Goal: Ask a question

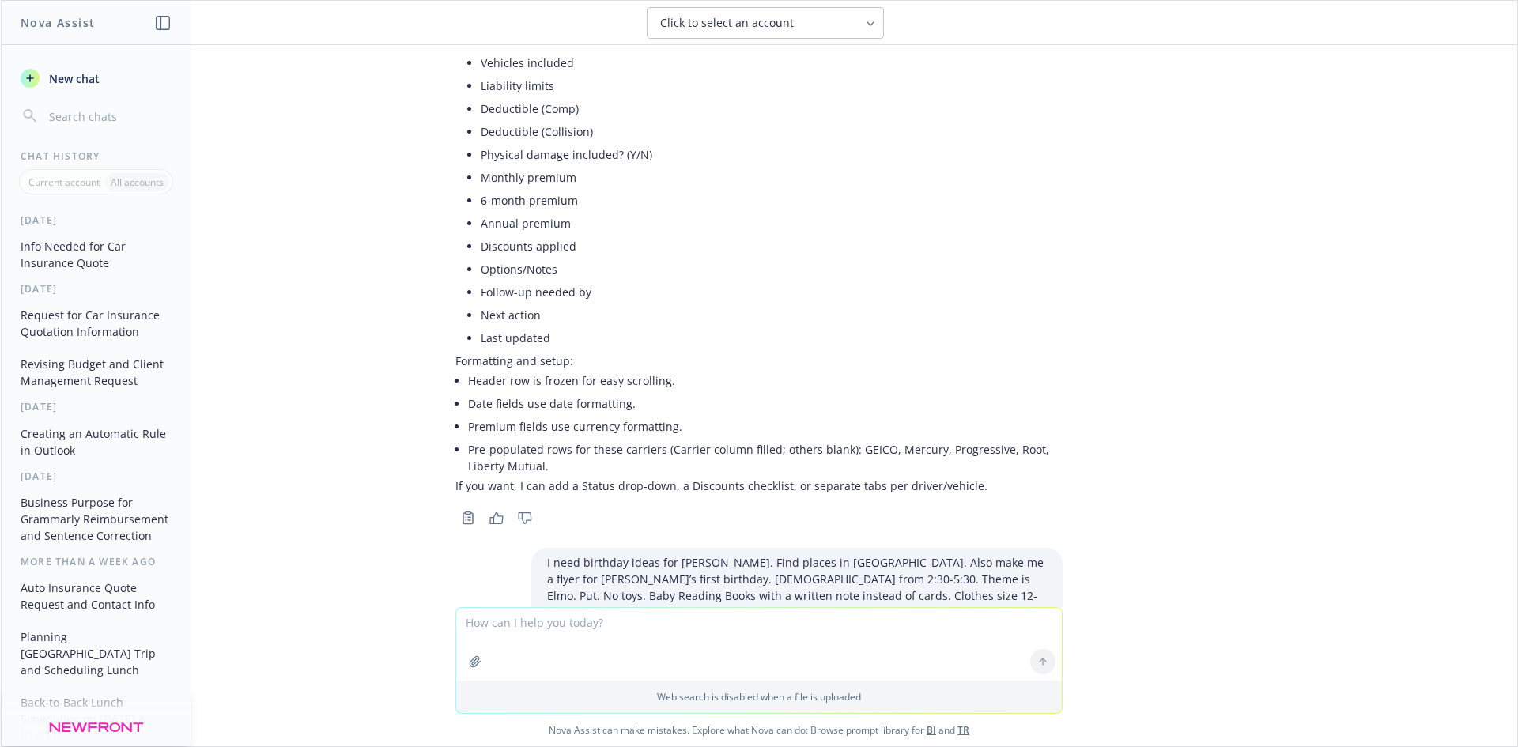
scroll to position [8960, 0]
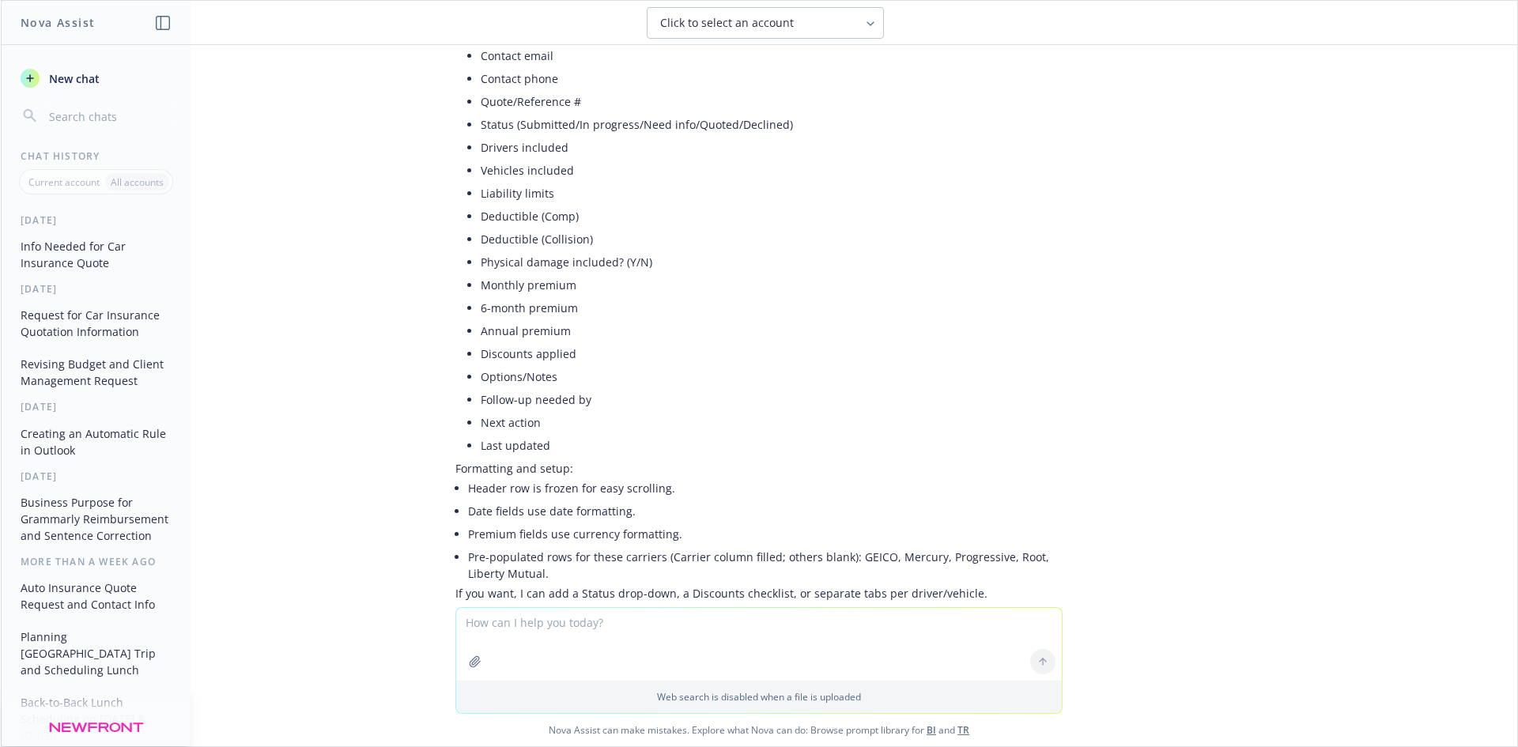
drag, startPoint x: 533, startPoint y: 459, endPoint x: 858, endPoint y: 457, distance: 324.9
click at [858, 655] on div "I need birthday ideas for [PERSON_NAME]. Find places in [GEOGRAPHIC_DATA]. Also…" at bounding box center [796, 694] width 531 height 79
copy p "I need birthday ideas for [PERSON_NAME]. Find places in [GEOGRAPHIC_DATA]."
click at [598, 633] on textarea "To enrich screen reader interactions, please activate Accessibility in Grammarl…" at bounding box center [759, 644] width 606 height 73
paste textarea "I need birthday ideas for [PERSON_NAME]. Find places in [GEOGRAPHIC_DATA]."
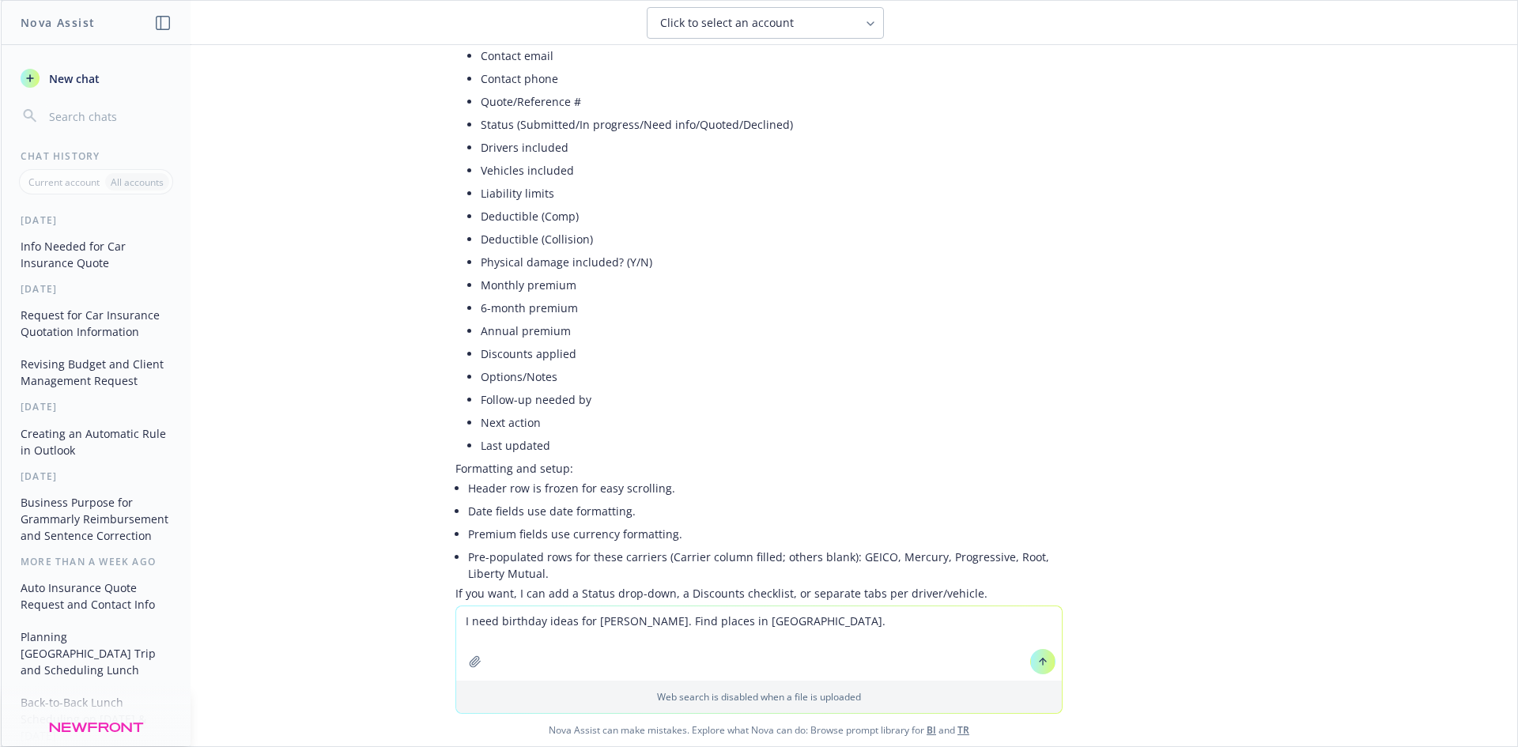
drag, startPoint x: 587, startPoint y: 622, endPoint x: 608, endPoint y: 624, distance: 20.6
click at [608, 624] on textarea "I need birthday ideas for [PERSON_NAME]. Find places in [GEOGRAPHIC_DATA]." at bounding box center [759, 643] width 606 height 74
click at [926, 614] on textarea "I need birthday ideas for a baby turning [DEMOGRAPHIC_DATA]. Find places in [GE…" at bounding box center [759, 643] width 606 height 74
type textarea "I need birthday ideas for a baby turning [DEMOGRAPHIC_DATA]. Find places in [GE…"
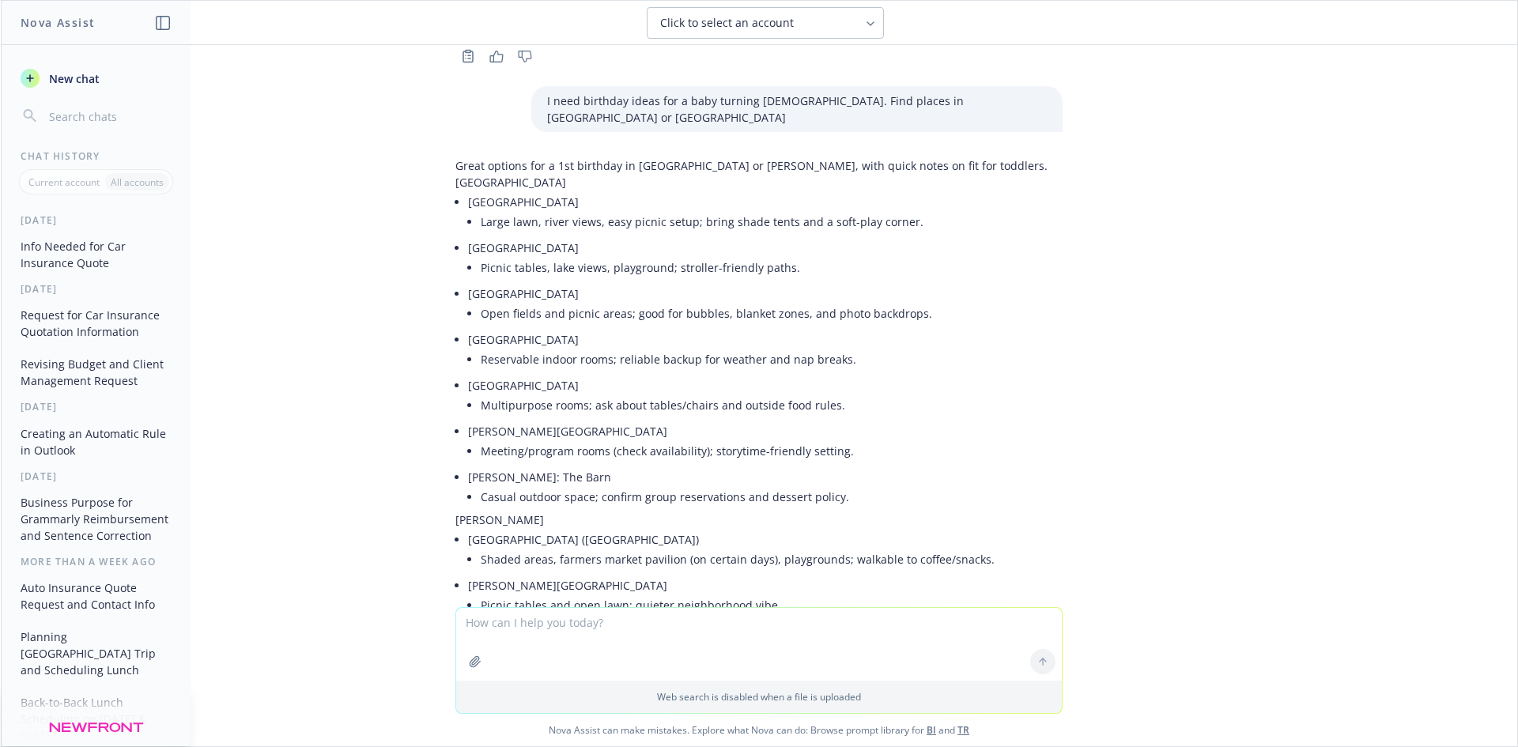
scroll to position [11212, 0]
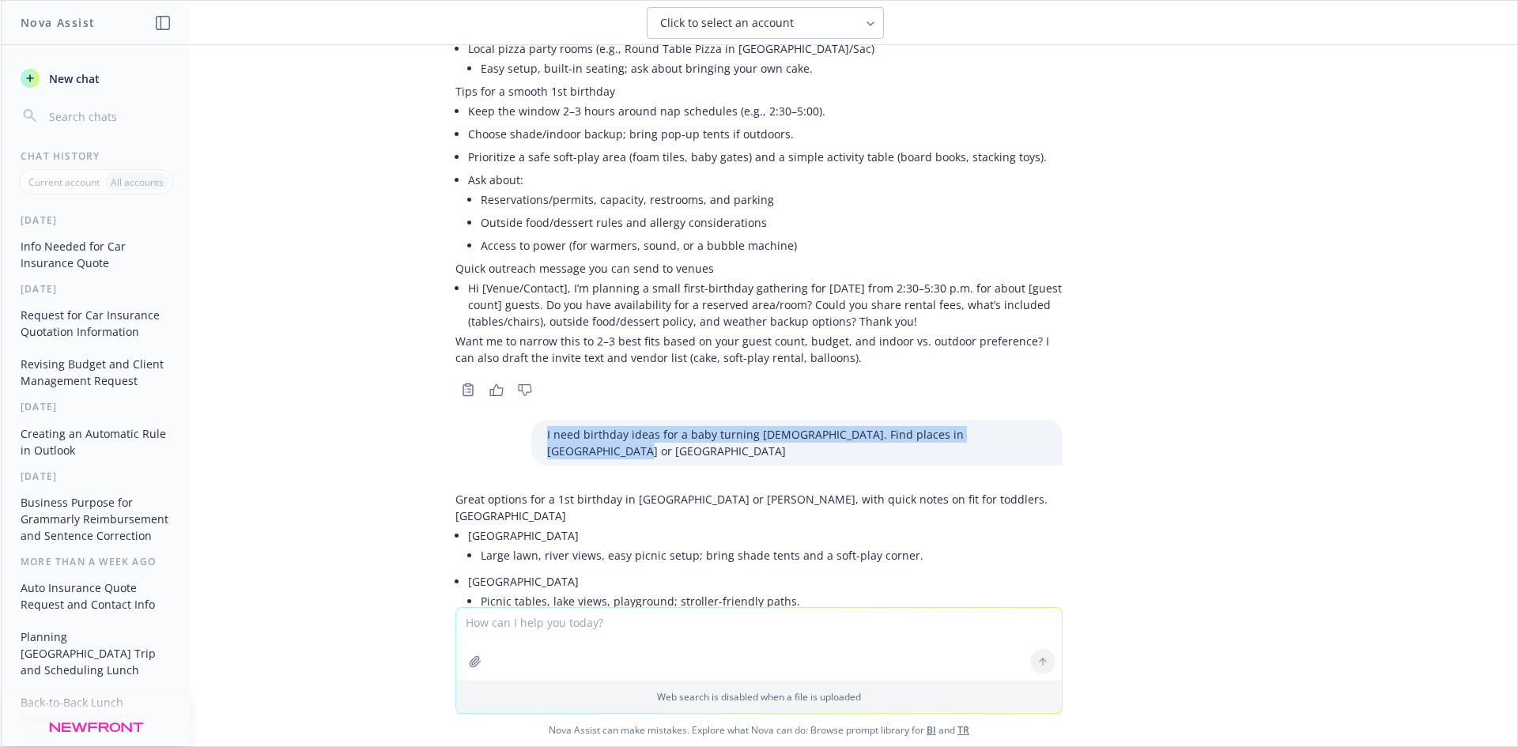
drag, startPoint x: 617, startPoint y: 178, endPoint x: 1097, endPoint y: 166, distance: 480.8
click at [1103, 166] on div "what informationds I need to provide to a carrier to get an car insurance quote…" at bounding box center [759, 326] width 1516 height 562
copy p "I need birthday ideas for a baby turning [DEMOGRAPHIC_DATA]. Find places in [GE…"
click at [604, 611] on textarea "To enrich screen reader interactions, please activate Accessibility in Grammarl…" at bounding box center [759, 644] width 606 height 73
paste textarea "I need birthday ideas for a baby turning [DEMOGRAPHIC_DATA]. Find places in [GE…"
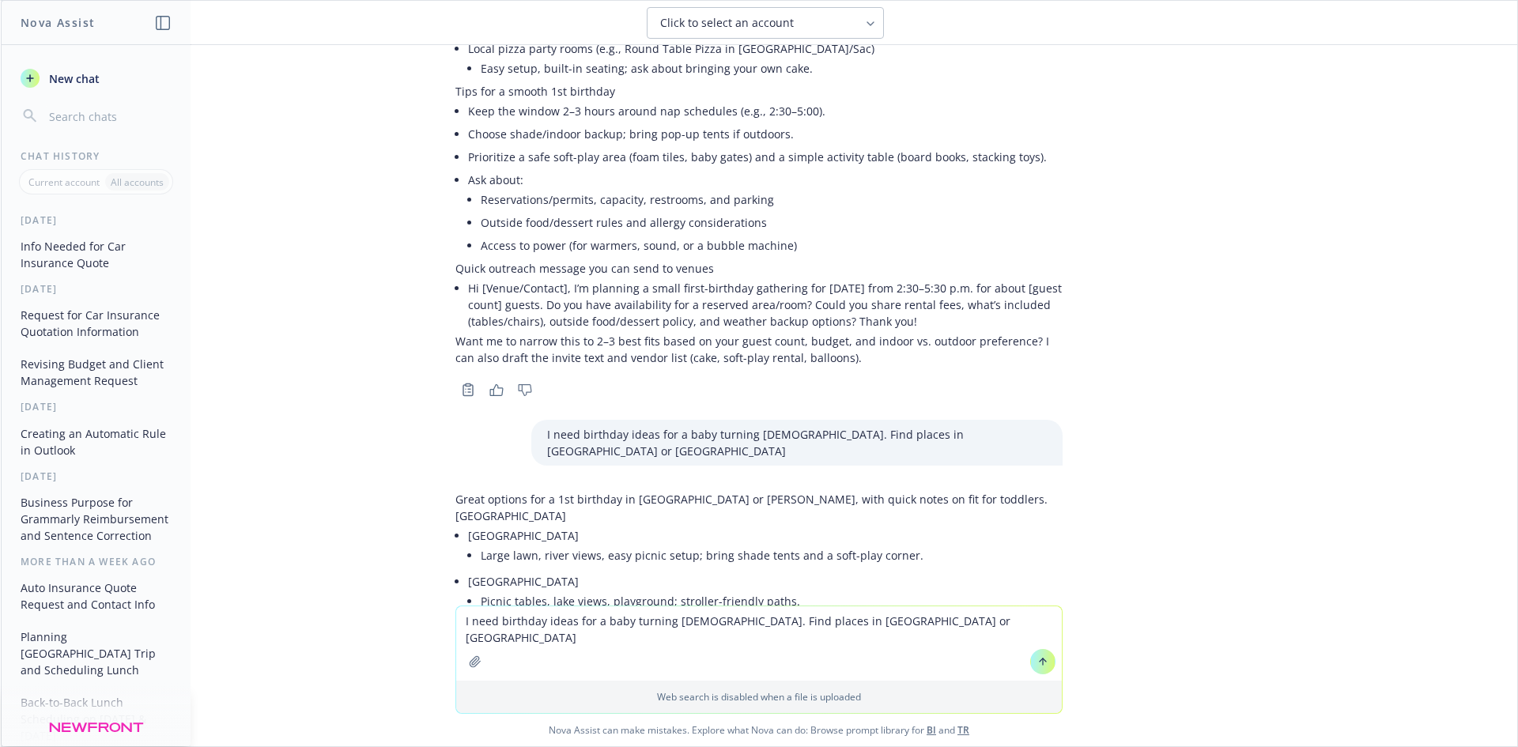
click at [533, 624] on textarea "I need birthday ideas for a baby turning [DEMOGRAPHIC_DATA]. Find places in [GE…" at bounding box center [759, 643] width 606 height 74
drag, startPoint x: 538, startPoint y: 624, endPoint x: 651, endPoint y: 583, distance: 120.0
click at [538, 625] on textarea "I need birthday ideas for a baby turning [DEMOGRAPHIC_DATA]. Find places in [GE…" at bounding box center [759, 643] width 606 height 74
type textarea "I need birthday party ideas for a baby turning [DEMOGRAPHIC_DATA]. Find places …"
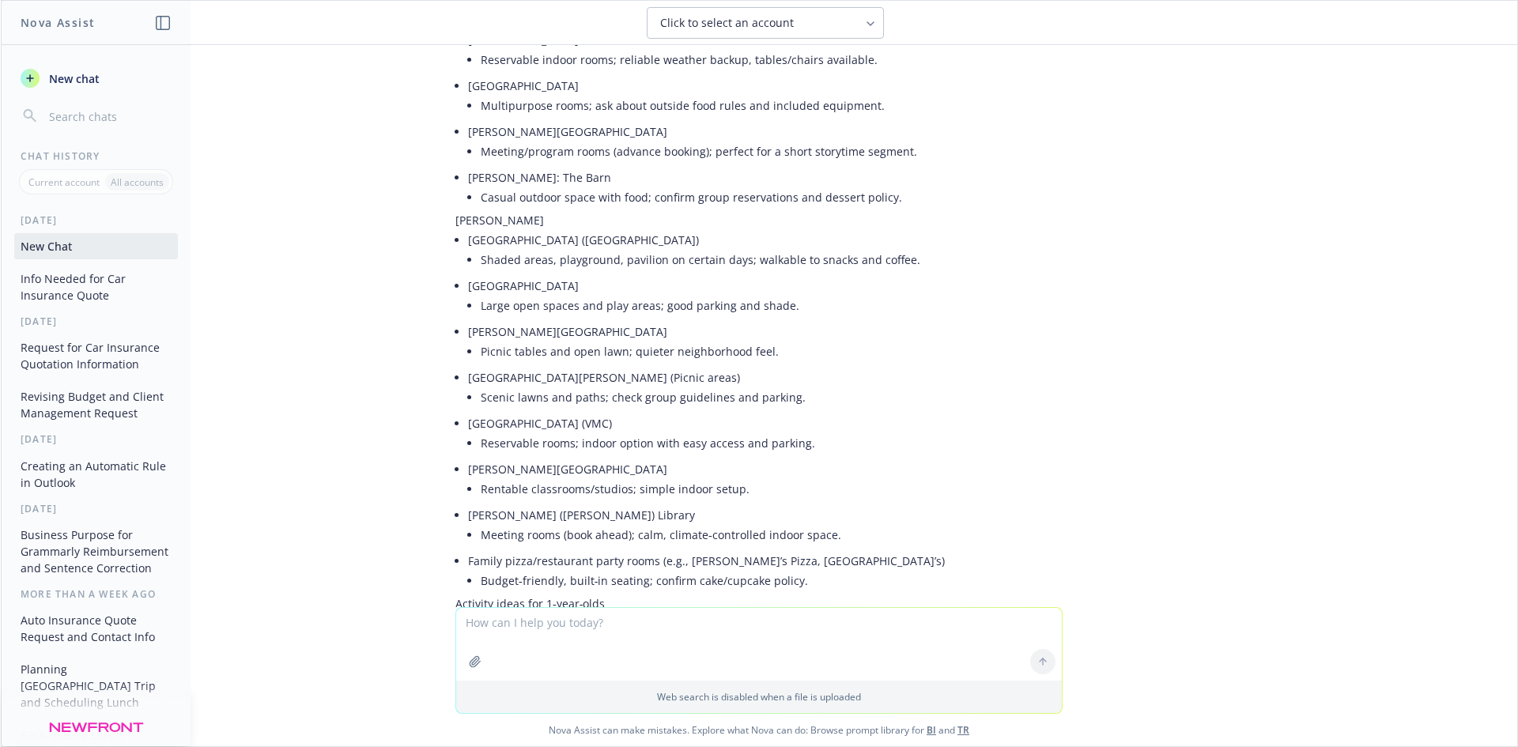
scroll to position [13069, 0]
